Goal: Communication & Community: Share content

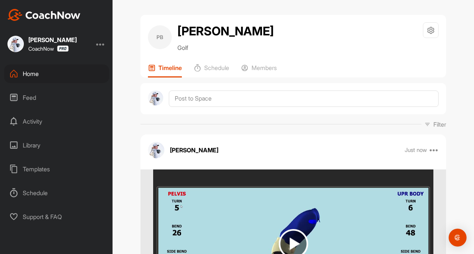
scroll to position [74, 0]
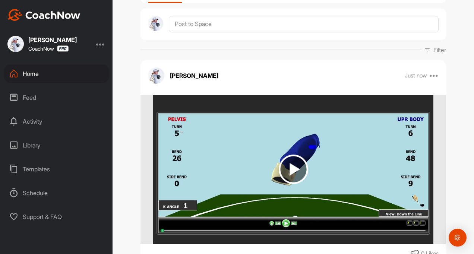
click at [31, 64] on div "Home" at bounding box center [56, 73] width 105 height 19
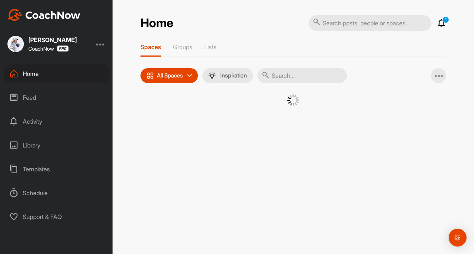
click at [277, 72] on input "text" at bounding box center [301, 75] width 89 height 15
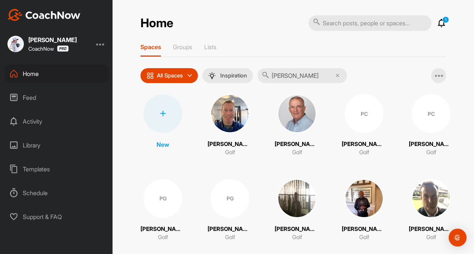
type input "[PERSON_NAME]"
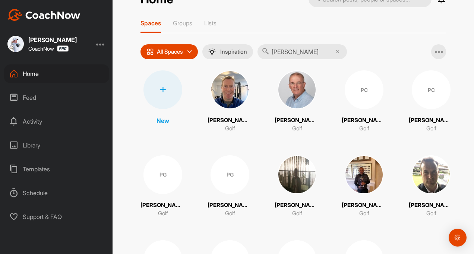
scroll to position [37, 0]
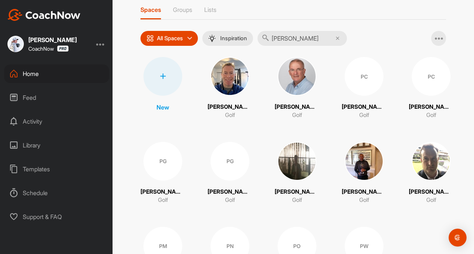
click at [363, 185] on div "[PERSON_NAME] Golf" at bounding box center [364, 173] width 45 height 63
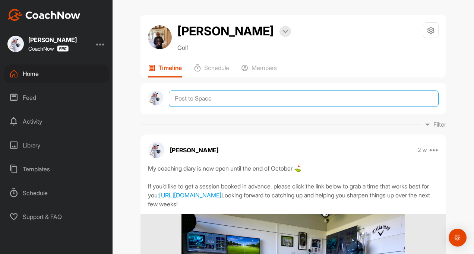
click at [199, 101] on textarea at bounding box center [304, 99] width 270 height 16
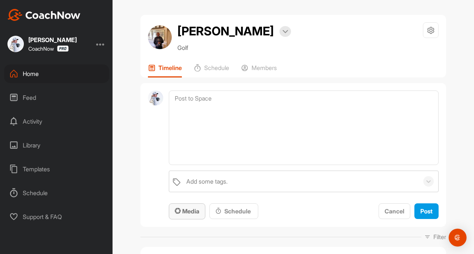
click at [185, 214] on span "Media" at bounding box center [187, 210] width 25 height 7
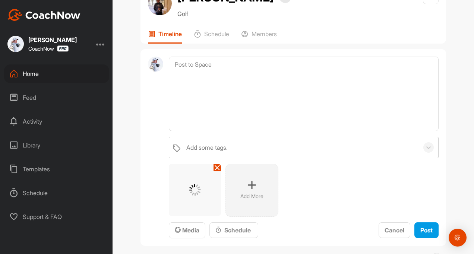
scroll to position [74, 0]
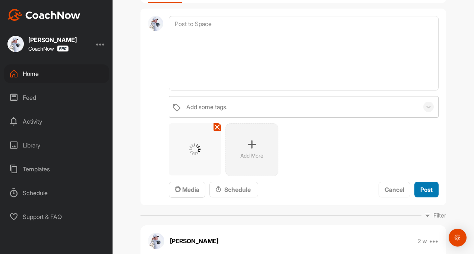
click at [427, 187] on span "Post" at bounding box center [426, 189] width 12 height 7
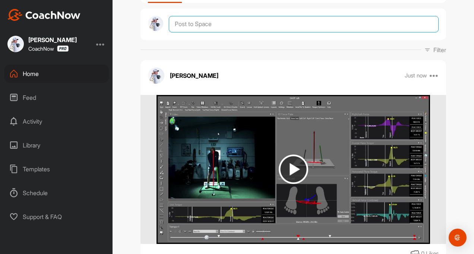
click at [193, 23] on textarea at bounding box center [304, 24] width 270 height 16
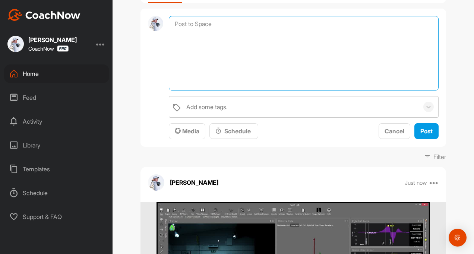
scroll to position [0, 0]
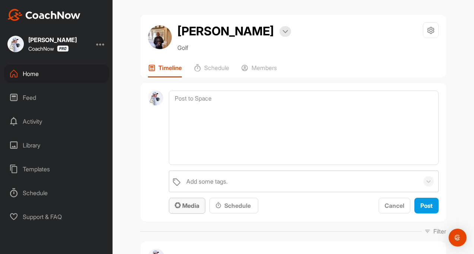
click at [187, 209] on span "Media" at bounding box center [187, 205] width 25 height 7
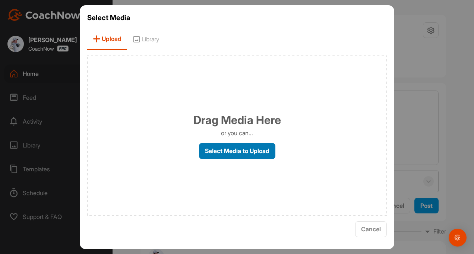
click at [218, 155] on label "Select Media to Upload" at bounding box center [237, 151] width 76 height 16
click at [0, 0] on input "Select Media to Upload" at bounding box center [0, 0] width 0 height 0
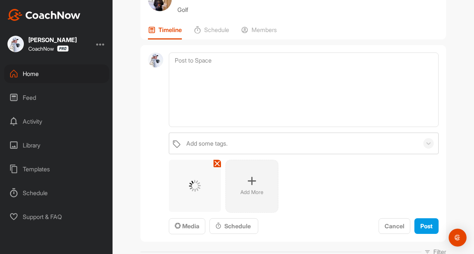
scroll to position [74, 0]
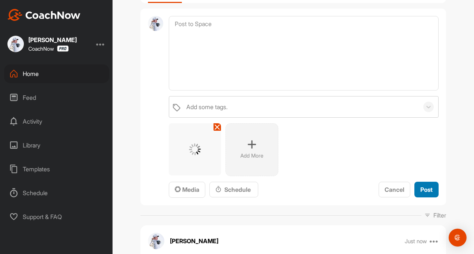
click at [422, 192] on span "Post" at bounding box center [426, 189] width 12 height 7
